Goal: Find specific page/section: Find specific page/section

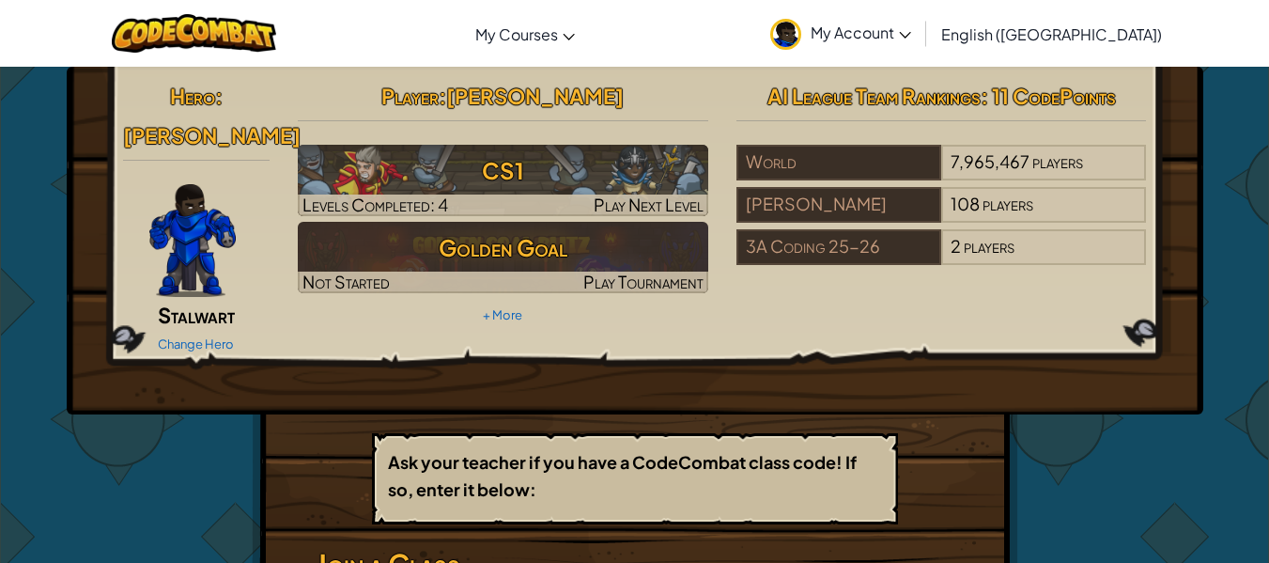
click at [185, 302] on span "Stalwart" at bounding box center [196, 315] width 77 height 26
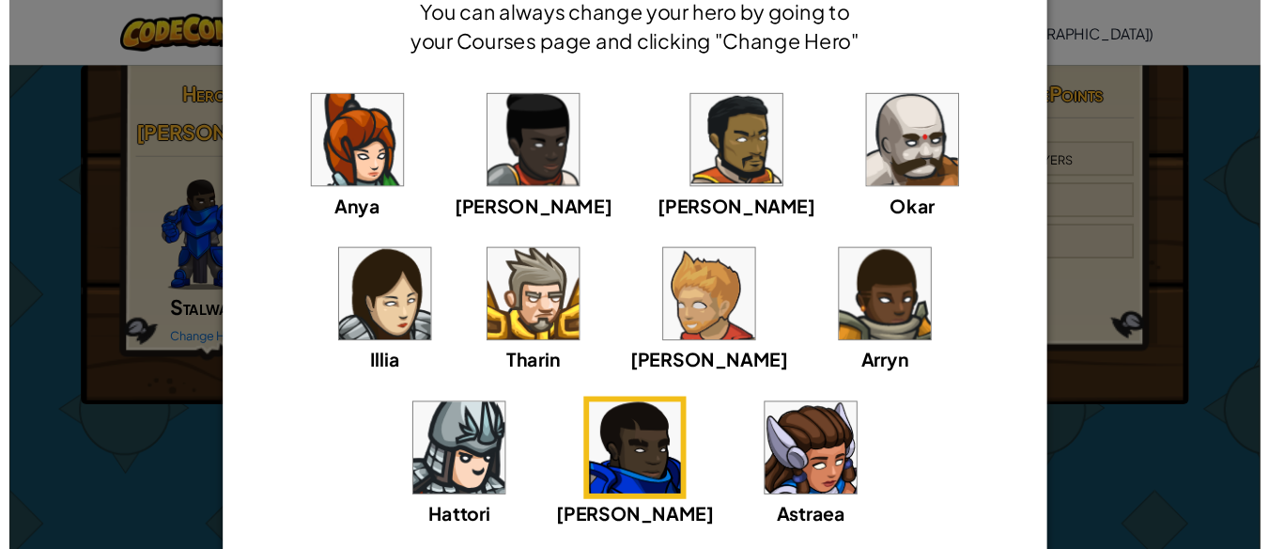
scroll to position [188, 0]
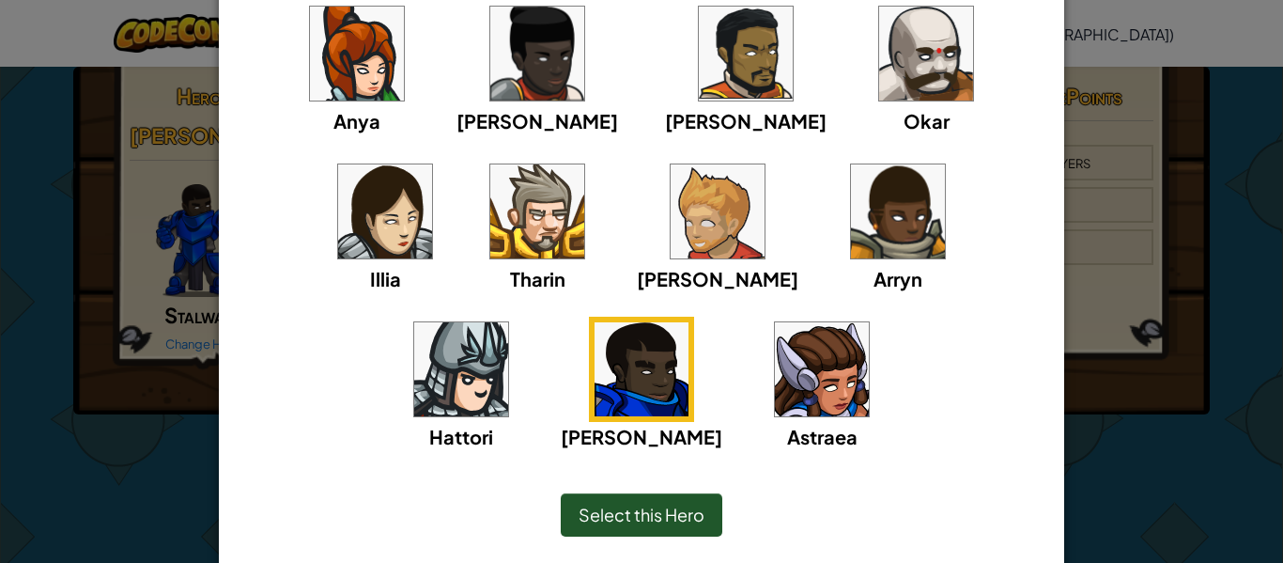
click at [1263, 419] on div "× Select Your Hero You can always change your hero by going to your Courses pag…" at bounding box center [641, 281] width 1283 height 563
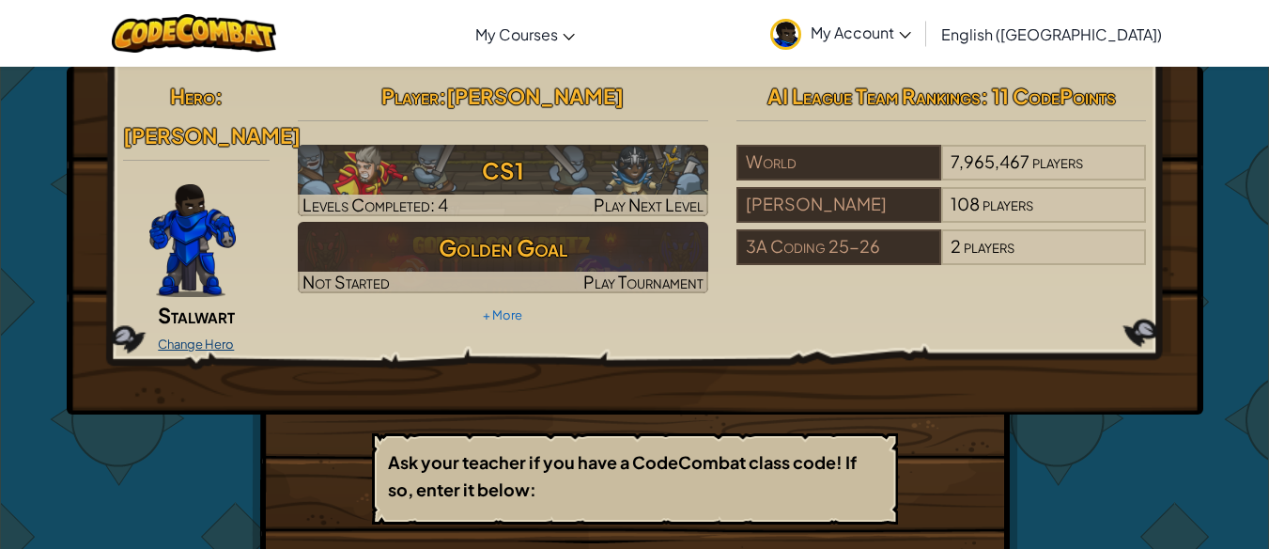
click at [213, 336] on link "Change Hero" at bounding box center [196, 343] width 76 height 15
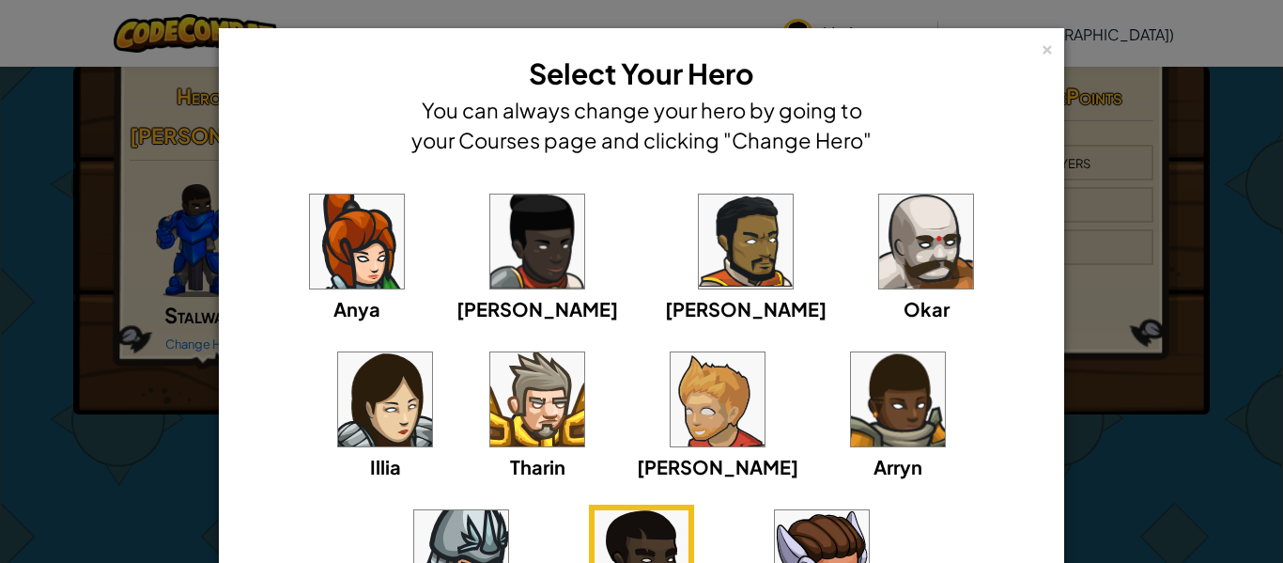
click at [1223, 458] on div "× Select Your Hero You can always change your hero by going to your Courses pag…" at bounding box center [641, 281] width 1283 height 563
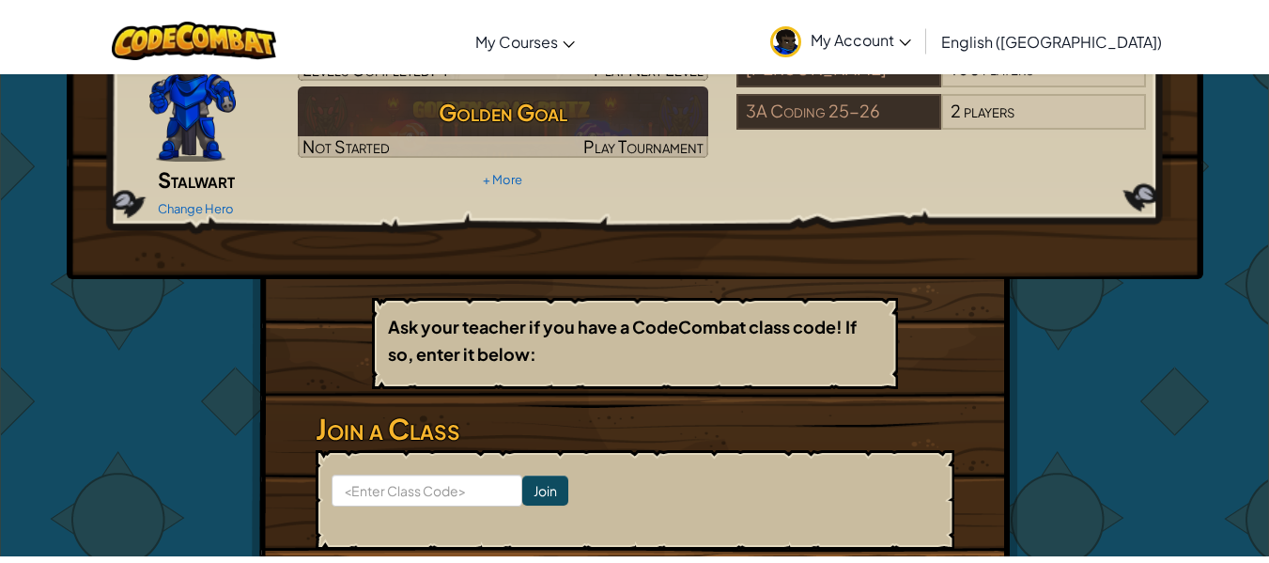
scroll to position [0, 0]
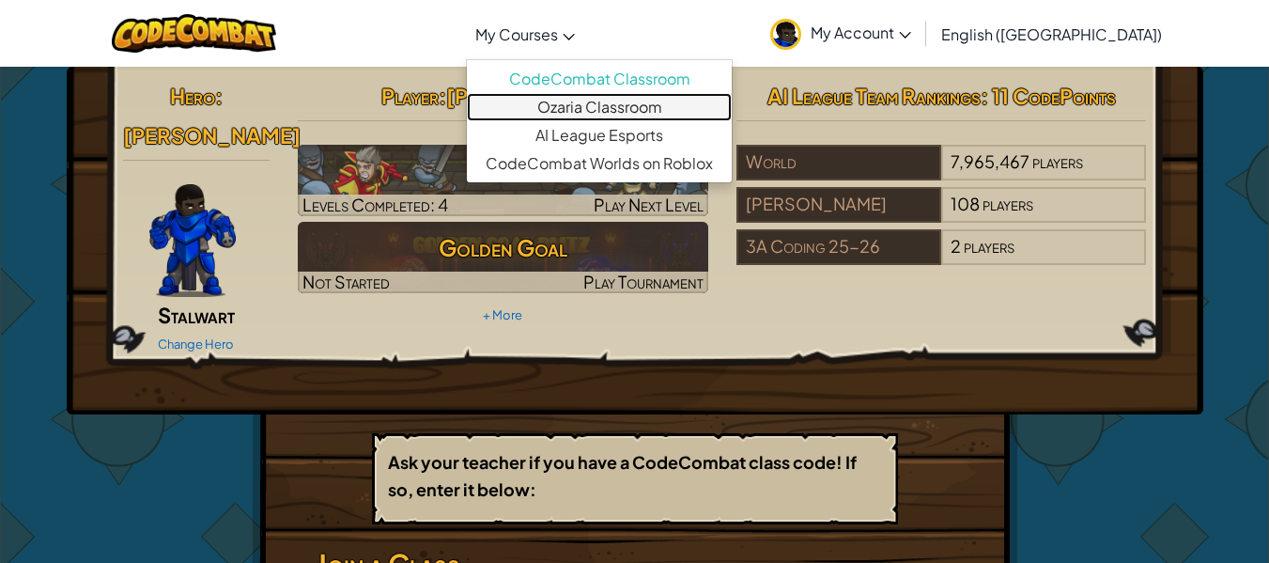
click at [636, 105] on link "Ozaria Classroom" at bounding box center [599, 107] width 265 height 28
